Goal: Check status

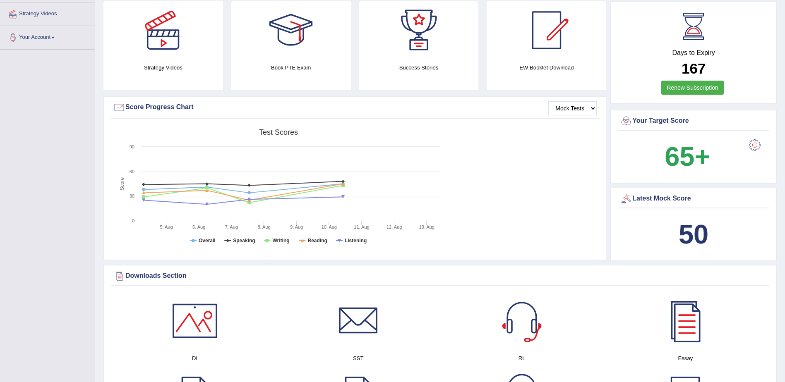
scroll to position [248, 0]
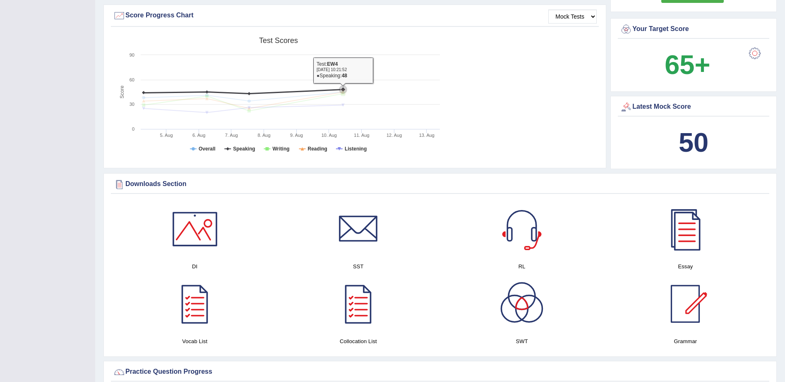
drag, startPoint x: 340, startPoint y: 93, endPoint x: 340, endPoint y: 87, distance: 6.2
click at [340, 87] on g at bounding box center [243, 100] width 208 height 29
click at [343, 92] on icon at bounding box center [243, 100] width 208 height 17
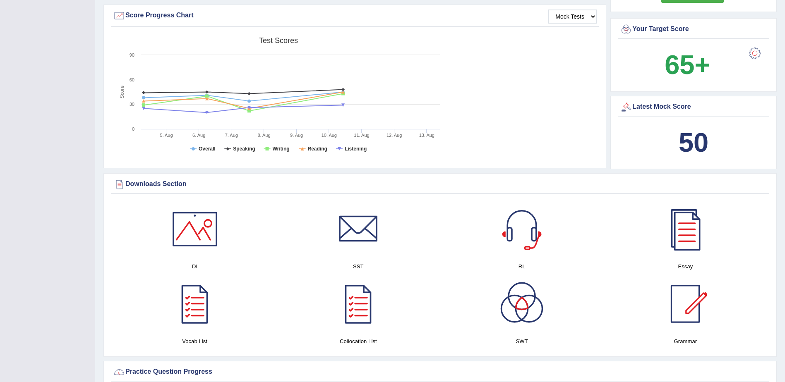
click at [328, 133] on tspan "10. Aug" at bounding box center [329, 135] width 15 height 5
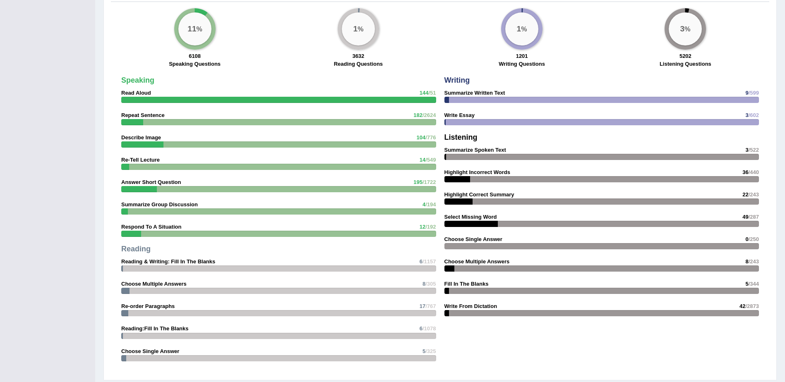
scroll to position [828, 0]
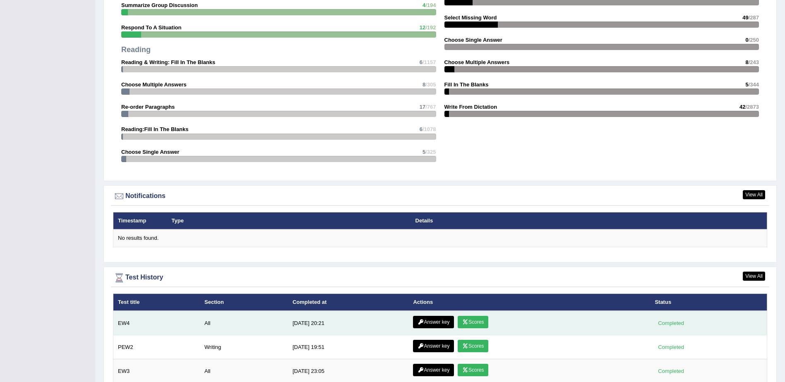
click at [469, 323] on link "Scores" at bounding box center [473, 322] width 31 height 12
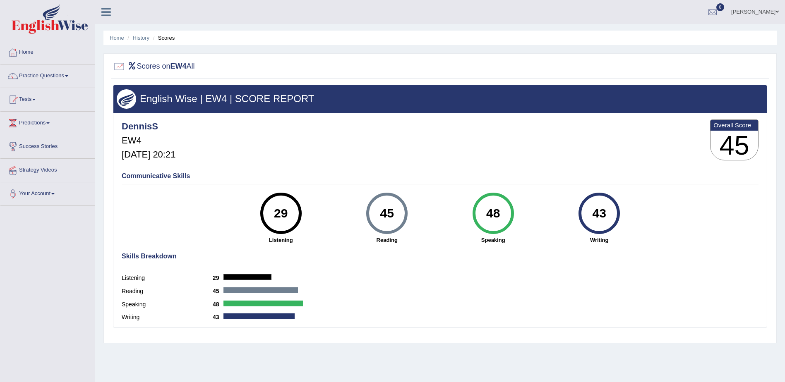
click at [318, 147] on div "DennisS EW4 Aug 10, 2025, 20:21 Overall Score 45" at bounding box center [440, 142] width 641 height 49
click at [654, 162] on div "DennisS EW4 Aug 10, 2025, 20:21 Overall Score 45" at bounding box center [440, 142] width 641 height 49
click at [25, 50] on link "Home" at bounding box center [47, 51] width 94 height 21
